Goal: Check status: Check status

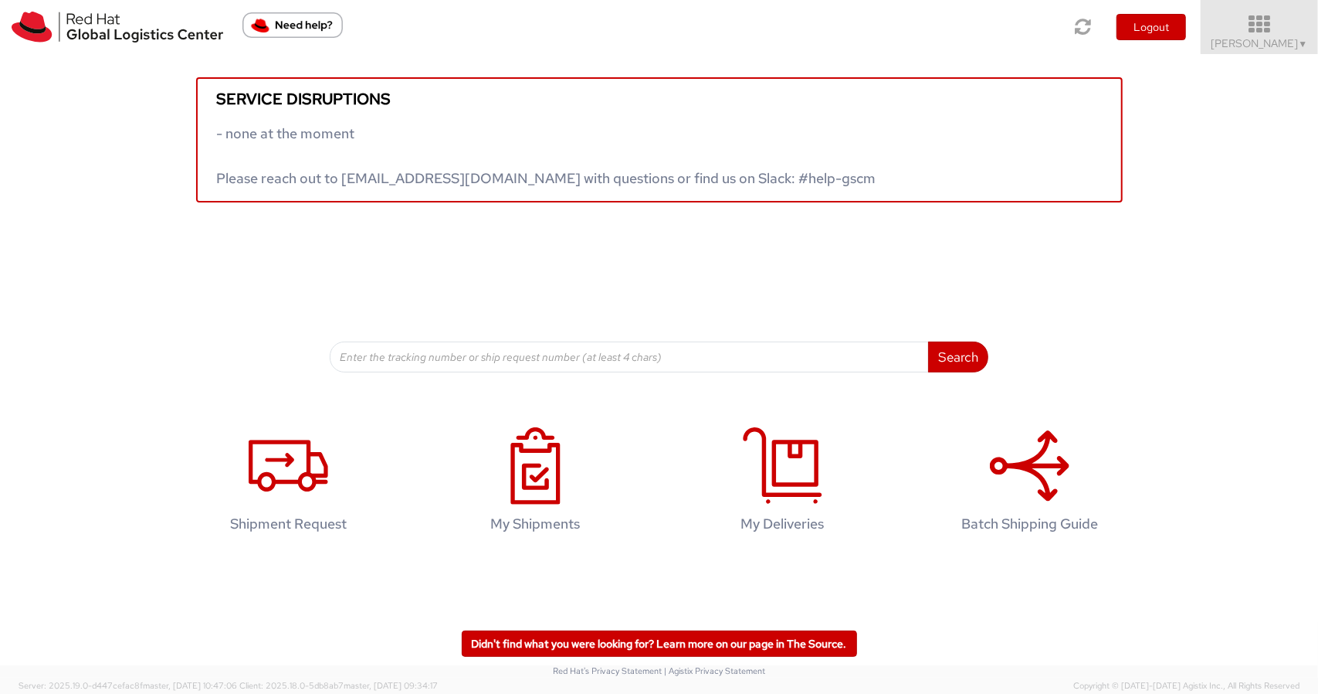
click at [1287, 32] on icon at bounding box center [1260, 25] width 135 height 22
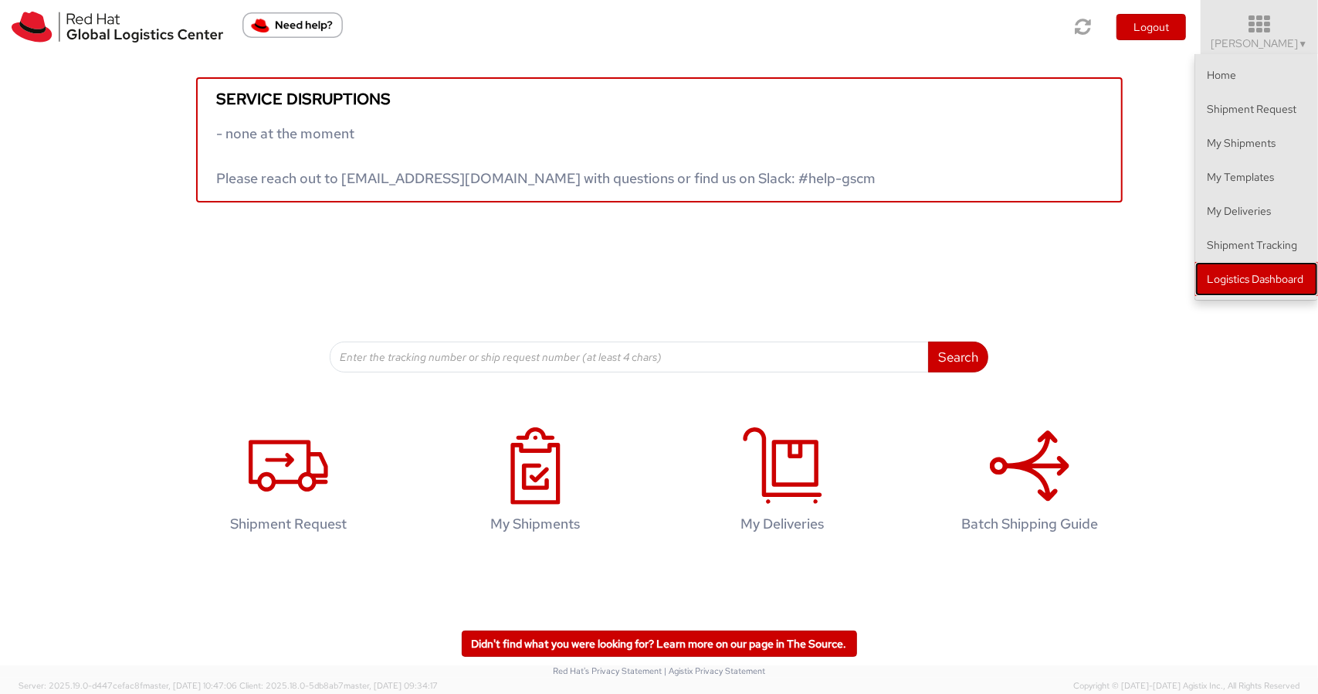
click at [1270, 267] on link "Logistics Dashboard" at bounding box center [1257, 279] width 123 height 34
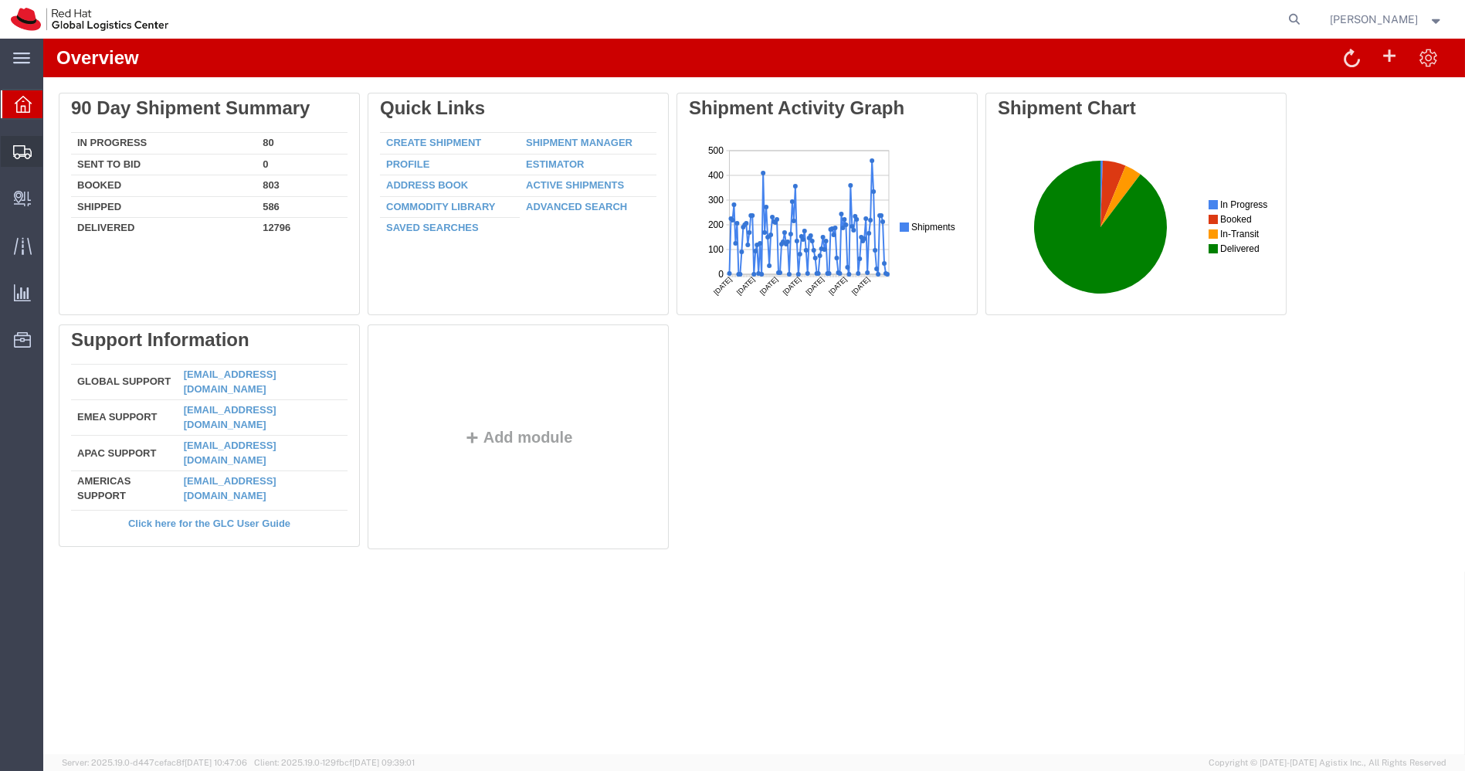
click at [17, 158] on icon at bounding box center [22, 152] width 19 height 14
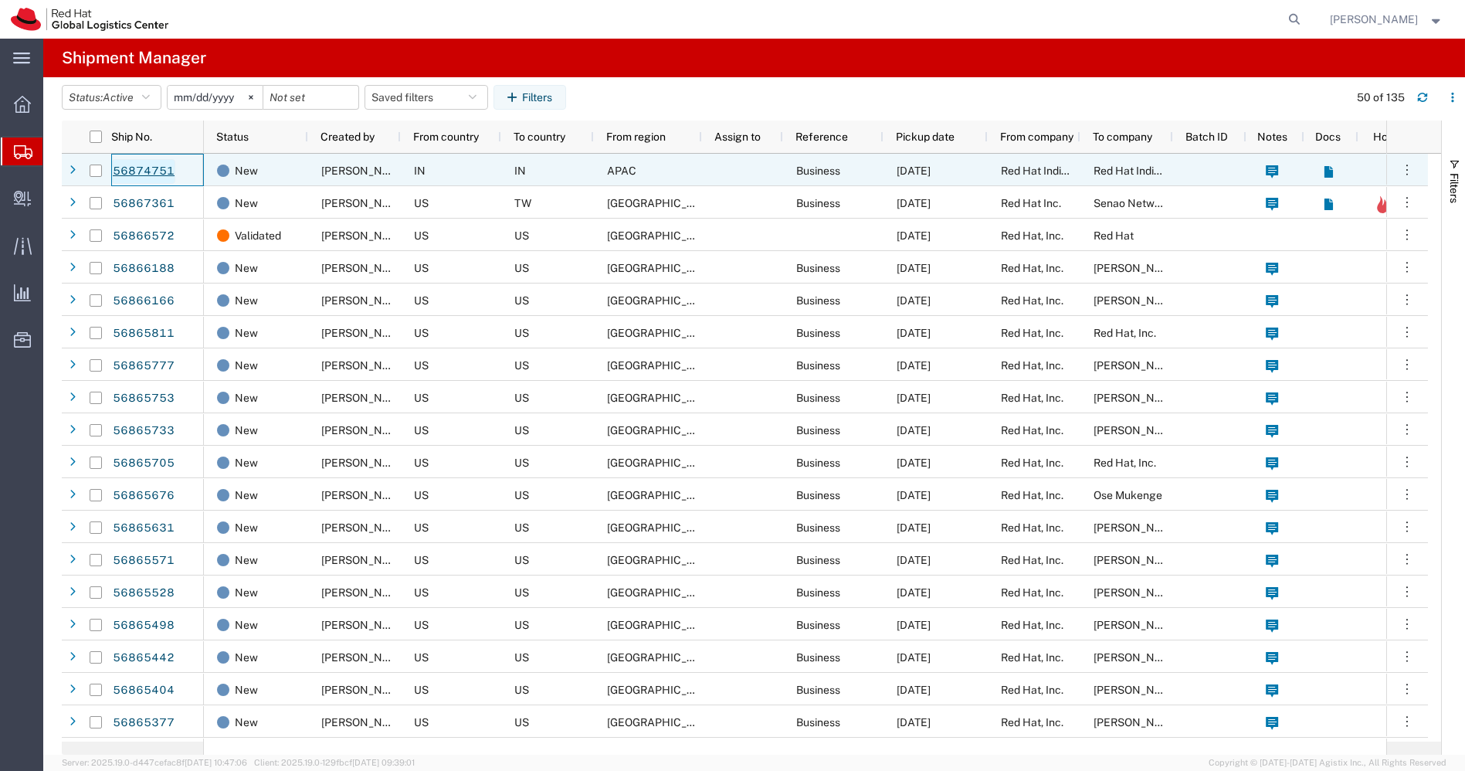
click at [155, 170] on link "56874751" at bounding box center [143, 171] width 63 height 25
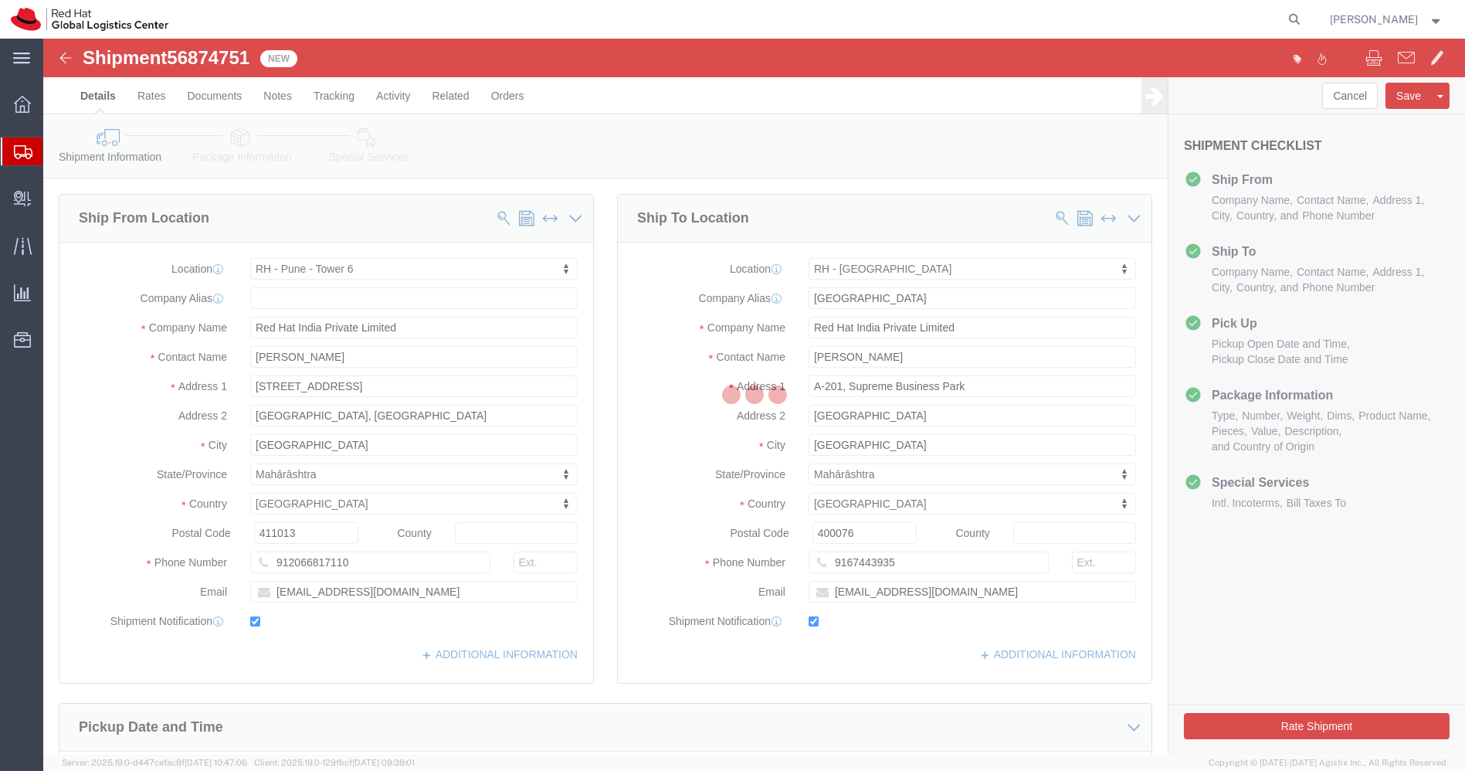
select select "38432"
select select "37986"
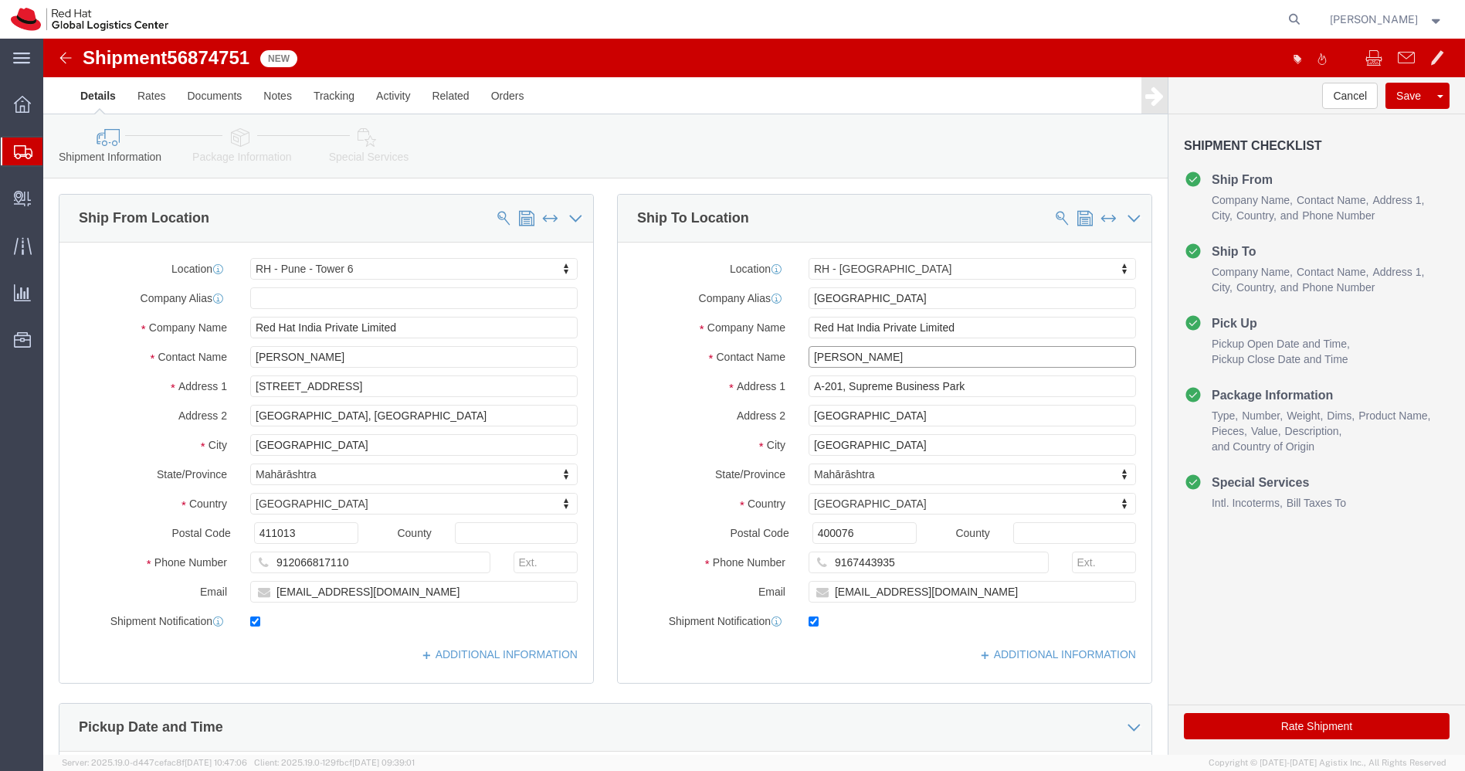
drag, startPoint x: 866, startPoint y: 317, endPoint x: 411, endPoint y: 324, distance: 455.0
click div "Ship From Location Location RH - Pune - Tower 6 My Profile Location RH - Amster…"
click input "Red Hat India Private Limited"
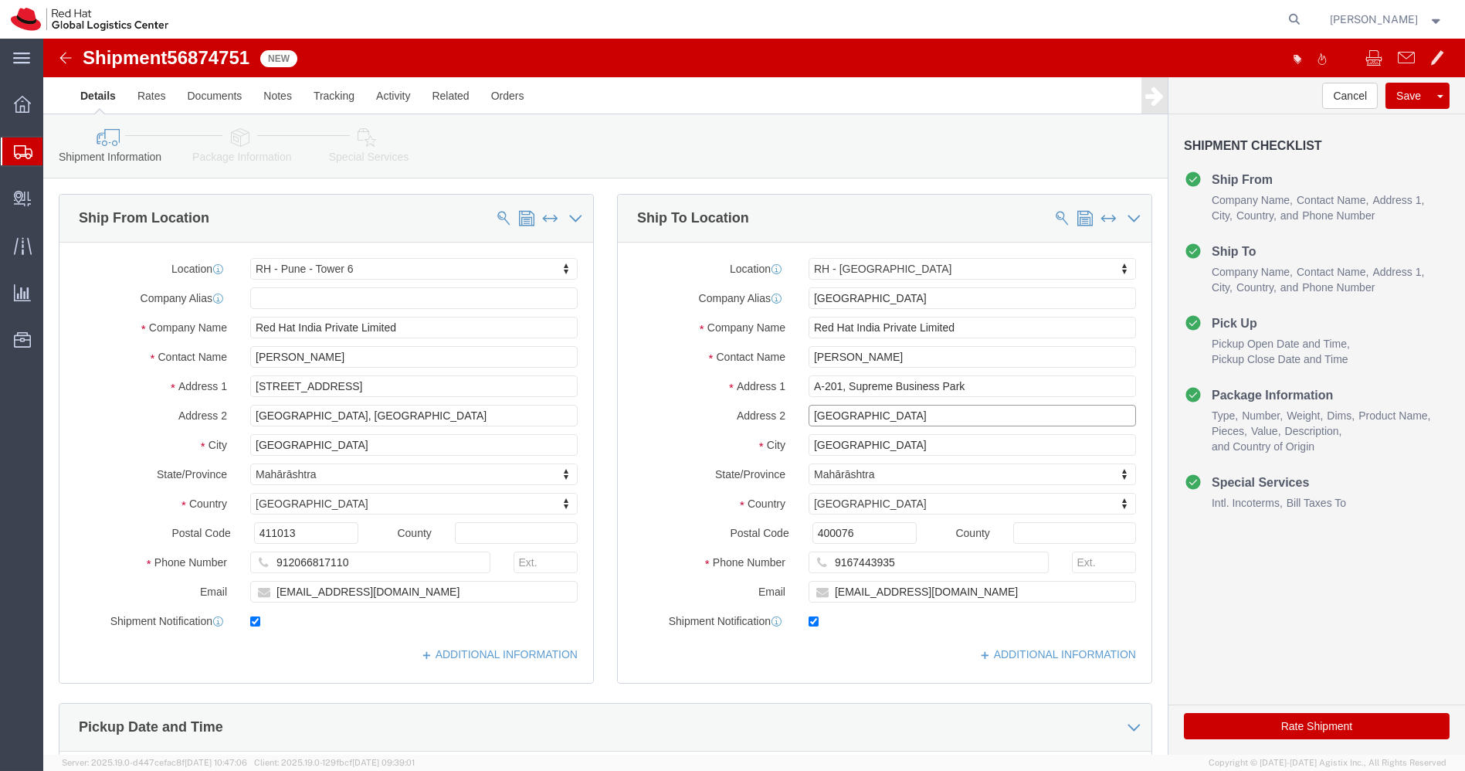
click input "Hiranandani Gardens"
click img
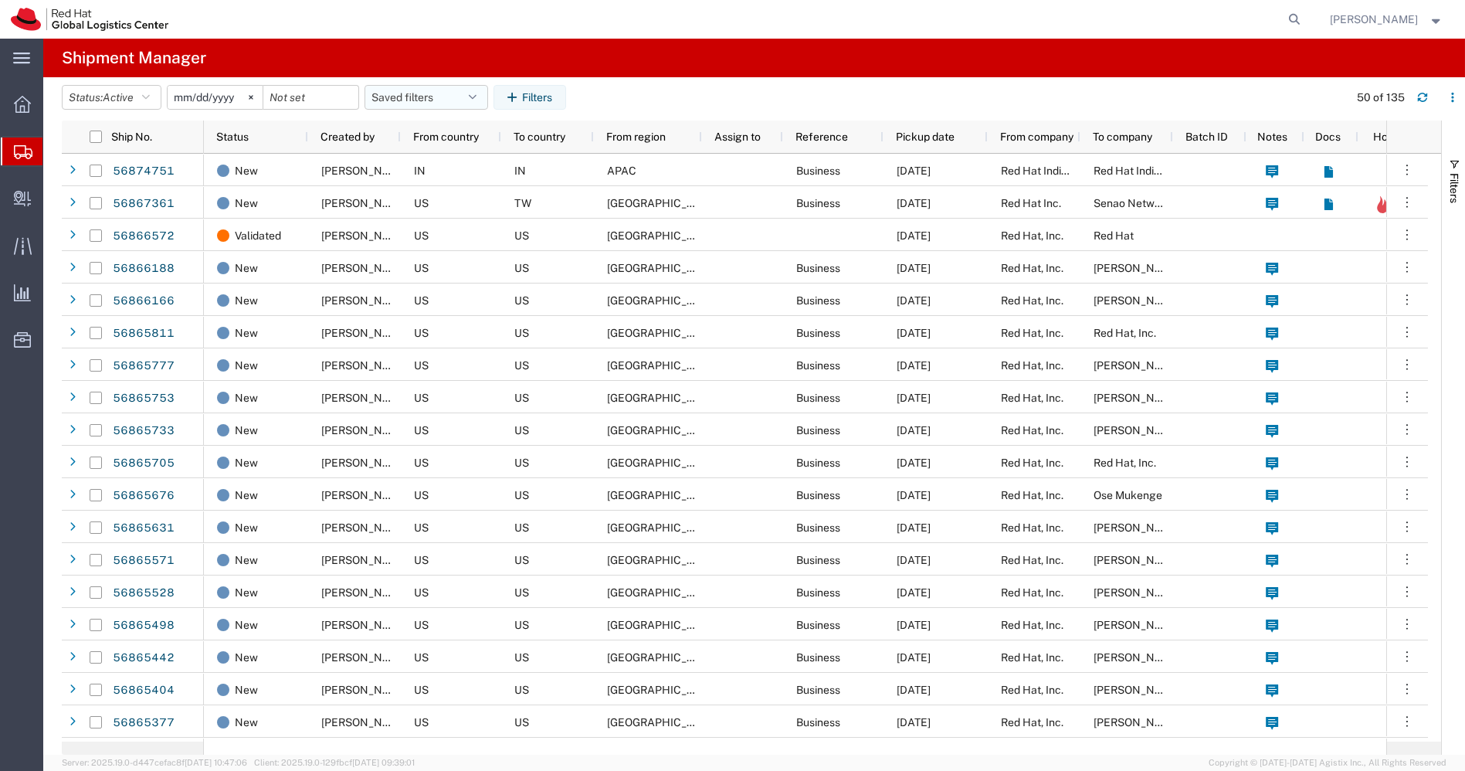
click at [477, 96] on icon "button" at bounding box center [473, 97] width 8 height 11
click at [477, 93] on icon "button" at bounding box center [473, 97] width 8 height 11
click at [433, 169] on span "APAC" at bounding box center [468, 165] width 202 height 29
type input "2023-12-07"
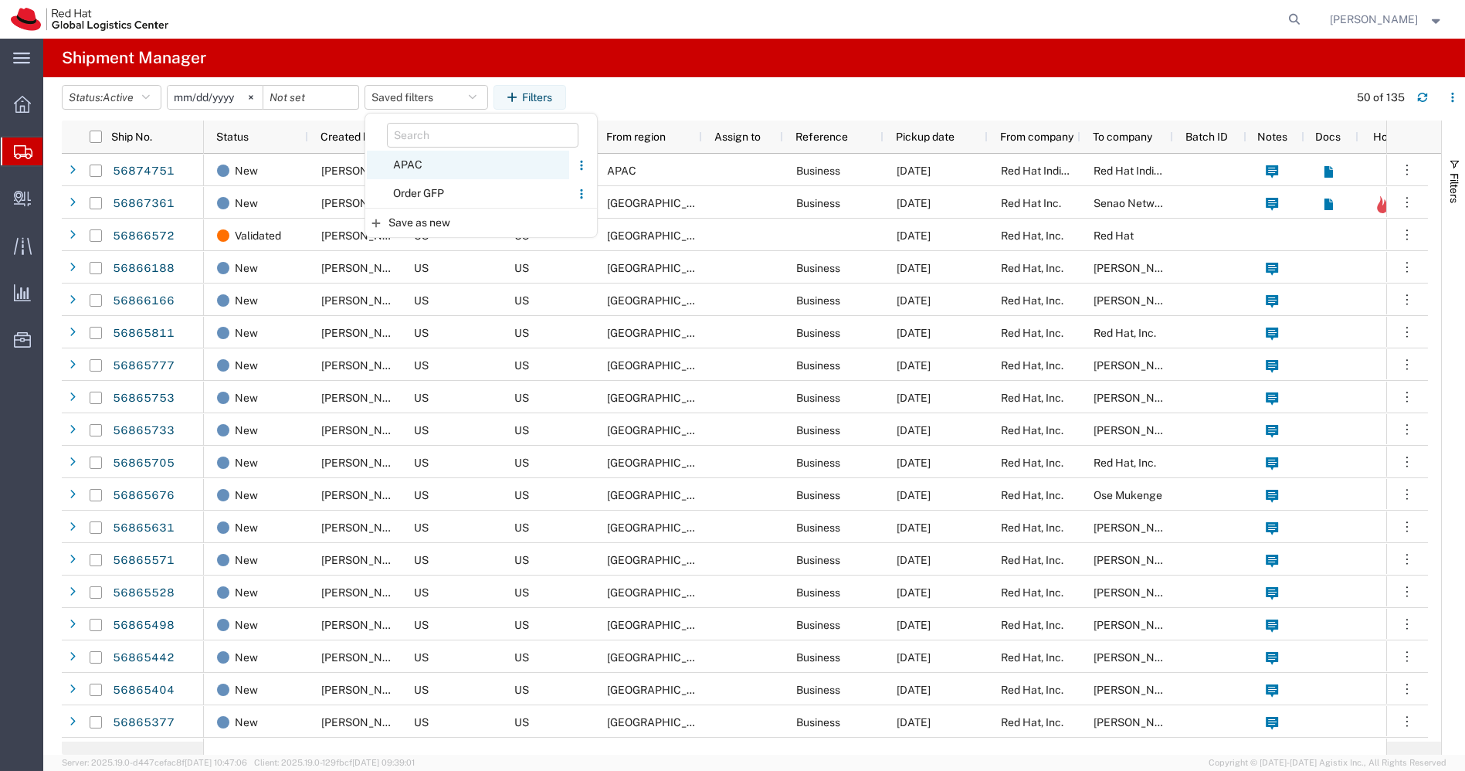
type input "2030-12-31"
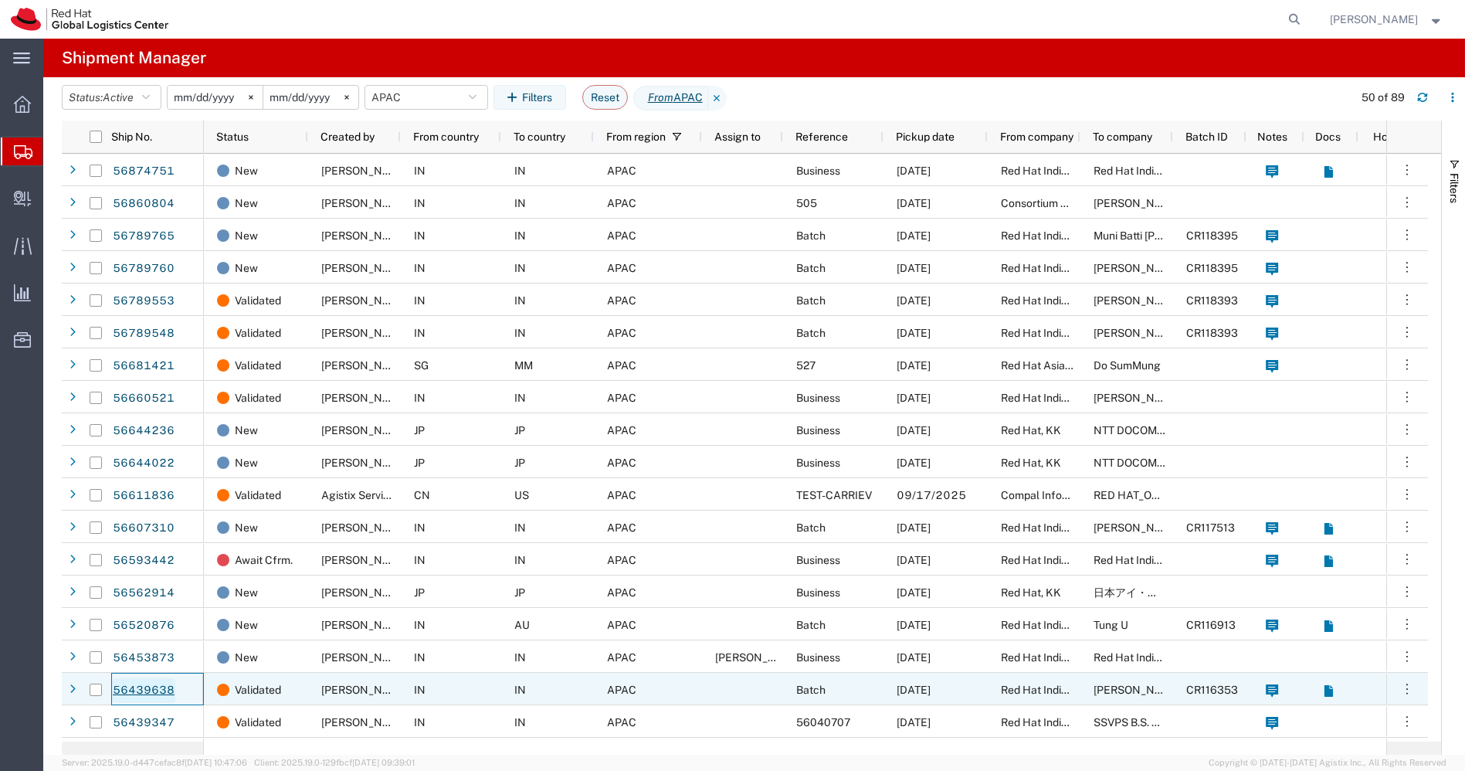
click at [127, 689] on link "56439638" at bounding box center [143, 690] width 63 height 25
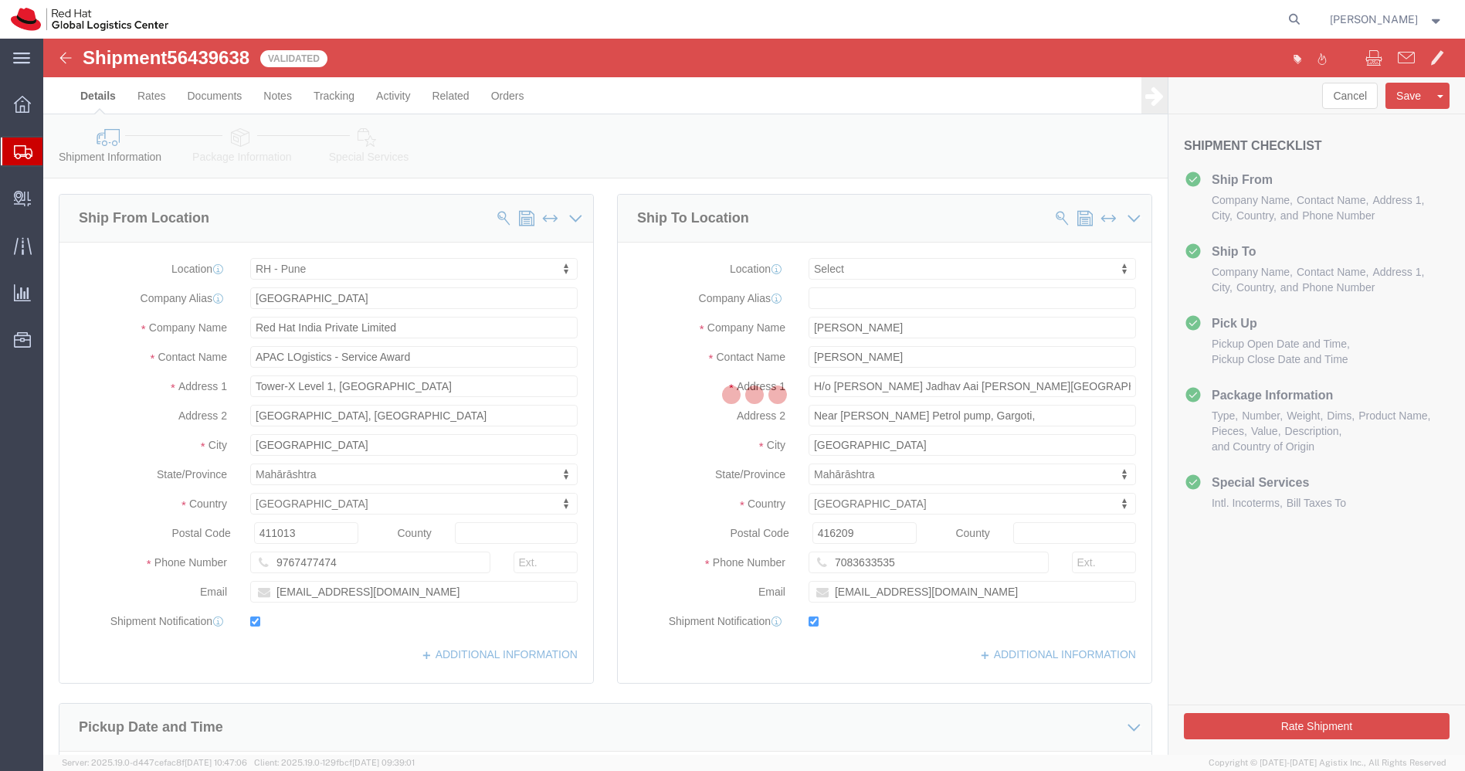
select select "38007"
select select
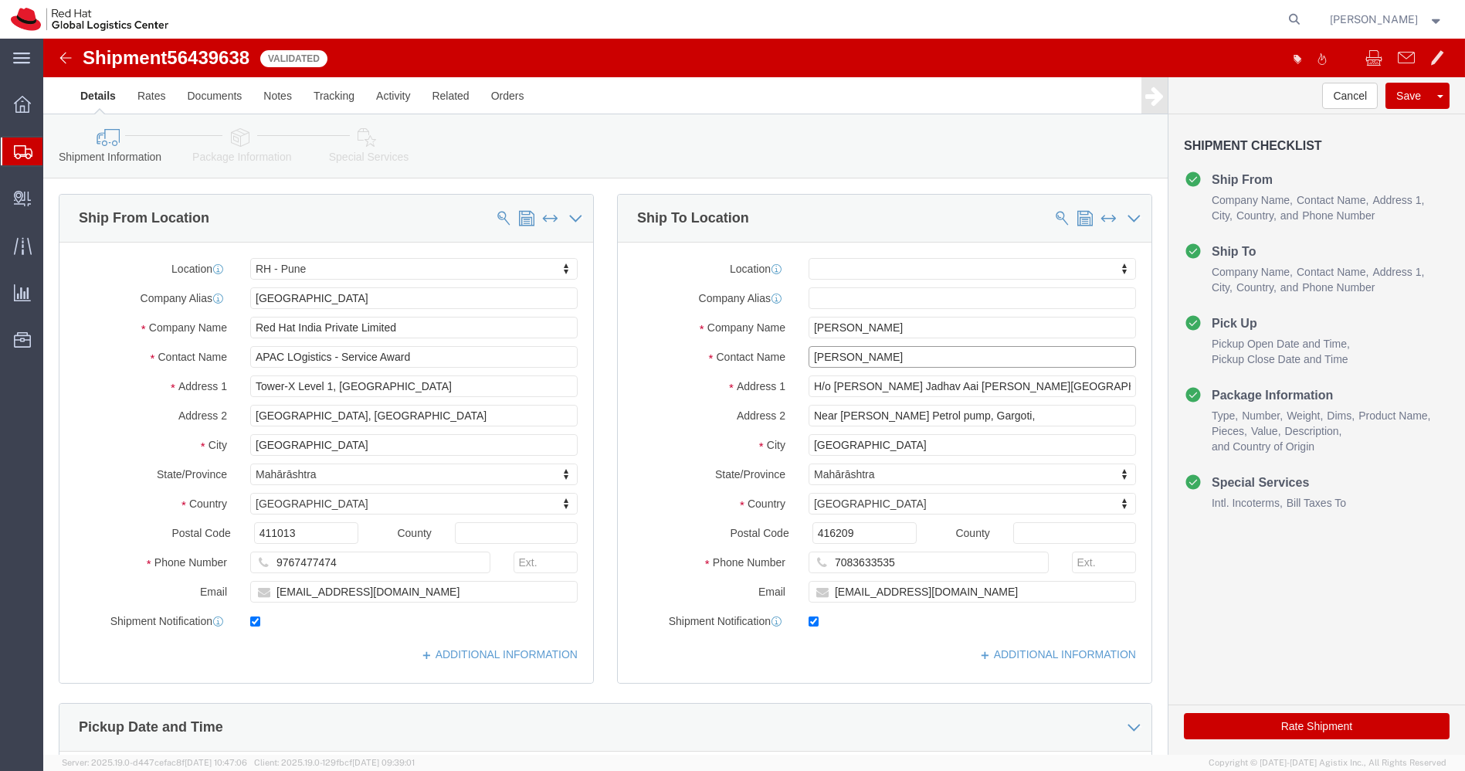
drag, startPoint x: 828, startPoint y: 313, endPoint x: 694, endPoint y: 316, distance: 133.7
click div "Contact Name Kishori Patil"
